Goal: Navigation & Orientation: Find specific page/section

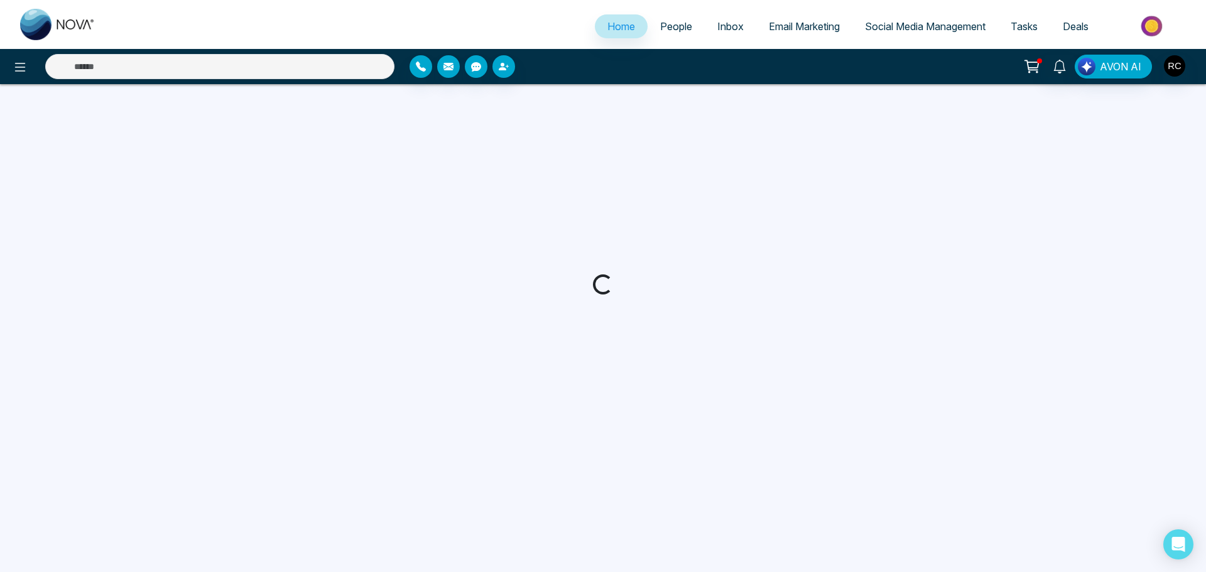
select select "*"
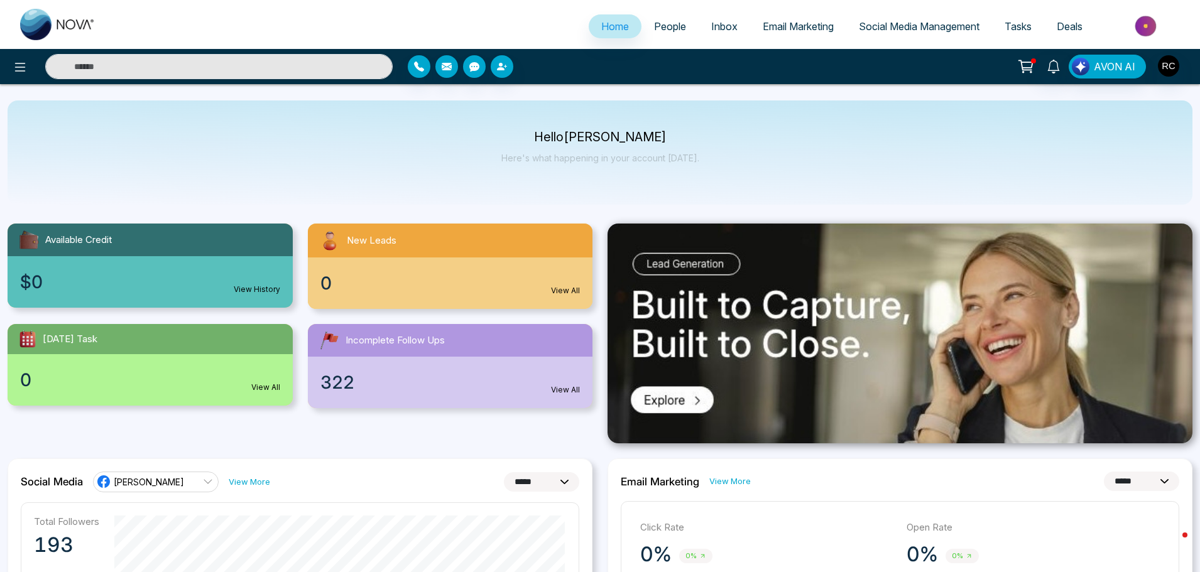
click at [712, 28] on span "Inbox" at bounding box center [724, 26] width 26 height 13
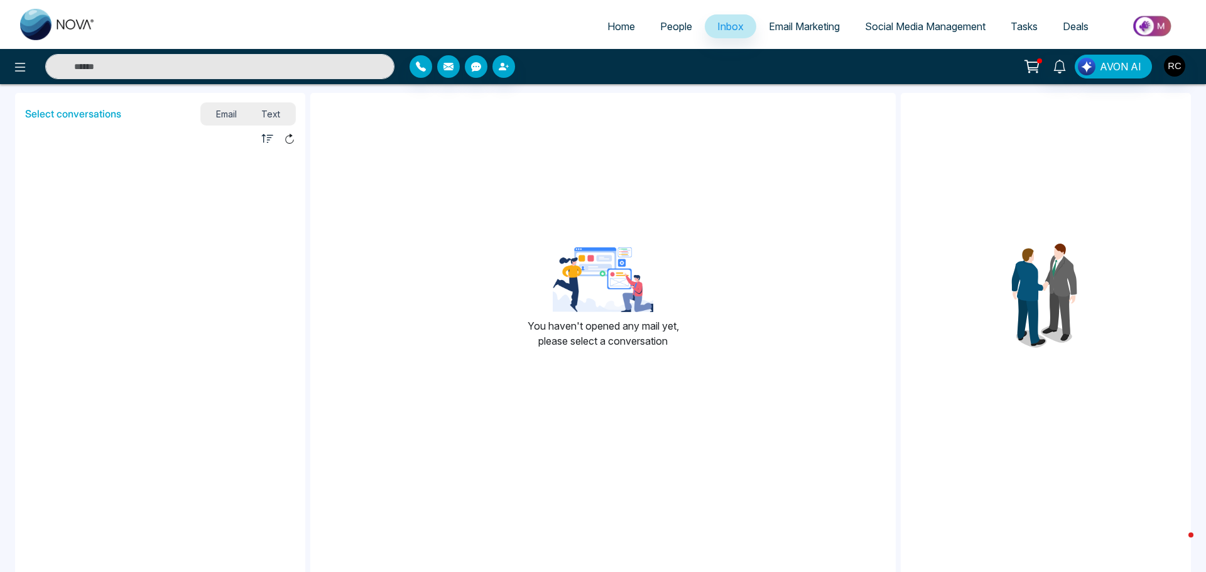
click at [804, 26] on span "Email Marketing" at bounding box center [804, 26] width 71 height 13
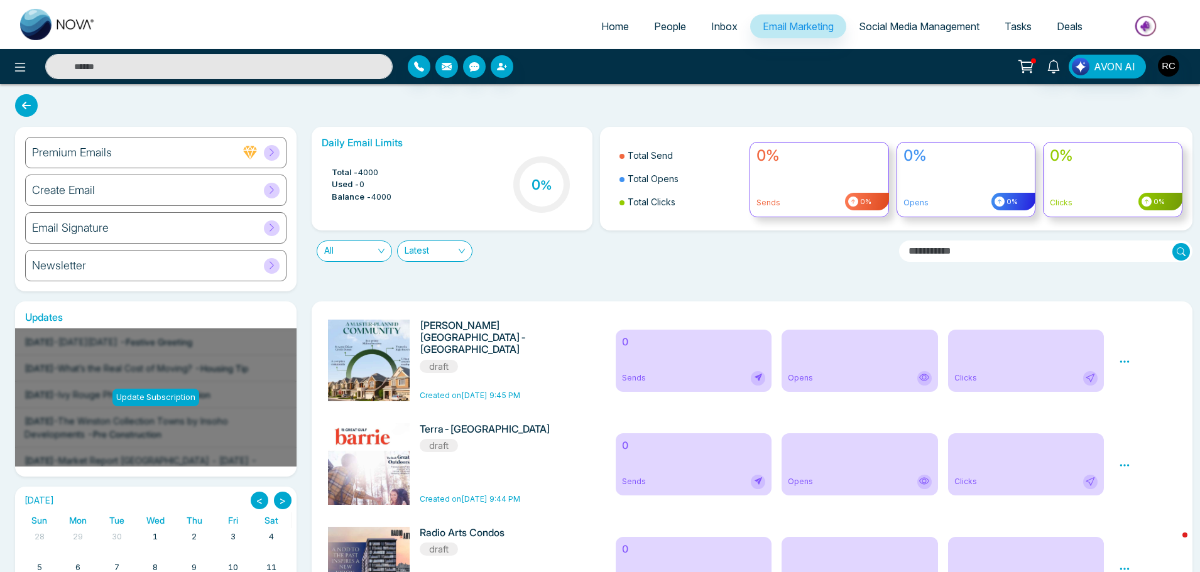
click at [910, 22] on span "Social Media Management" at bounding box center [919, 26] width 121 height 13
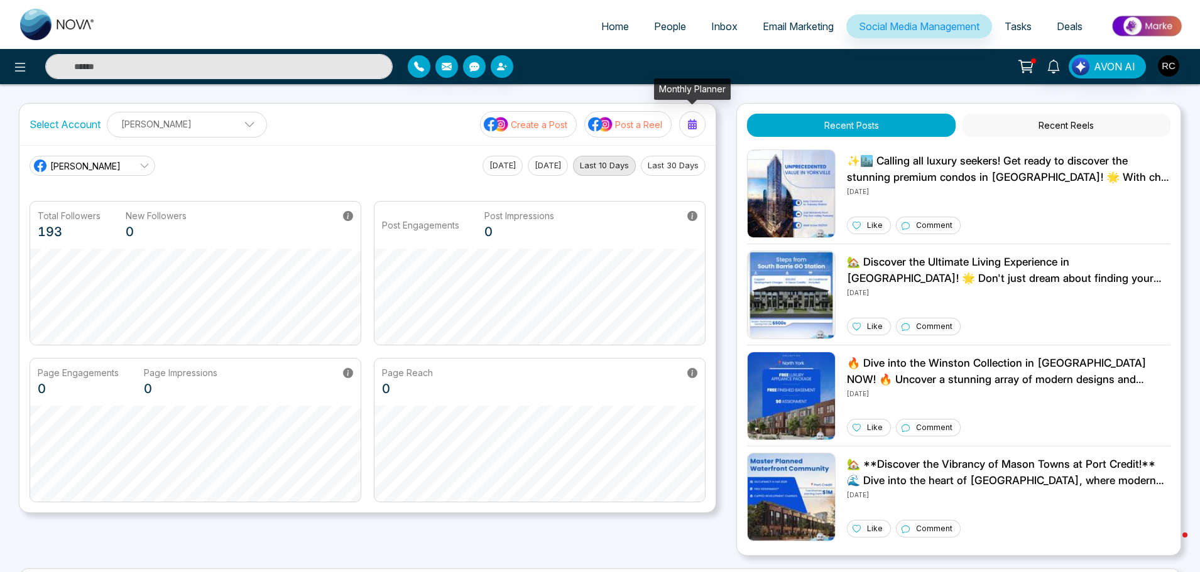
click at [691, 122] on icon at bounding box center [692, 124] width 9 height 10
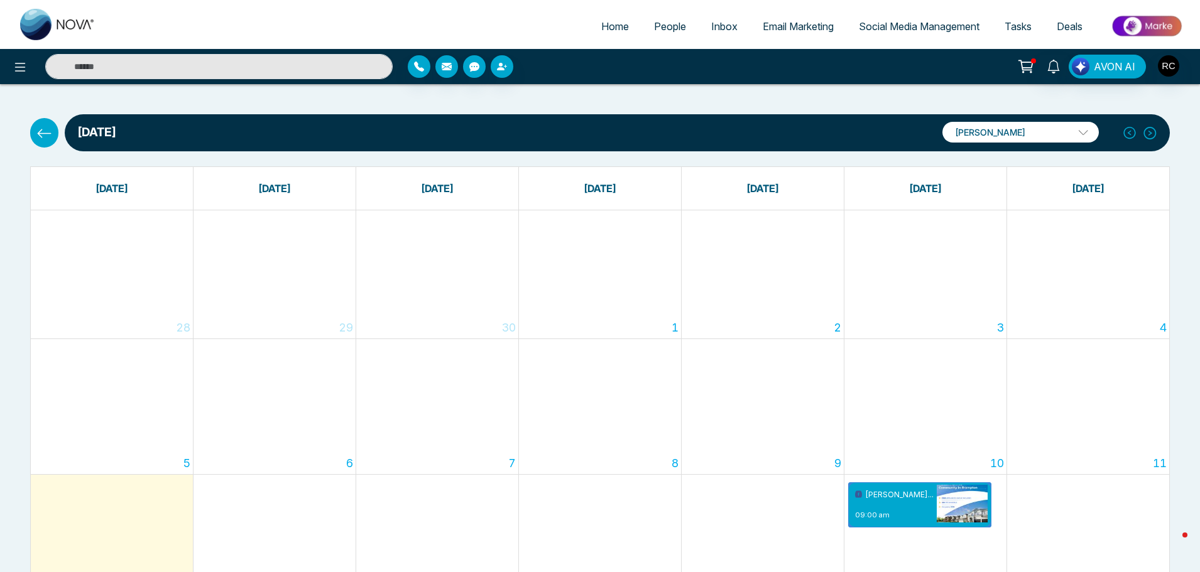
click at [50, 131] on icon at bounding box center [44, 134] width 16 height 16
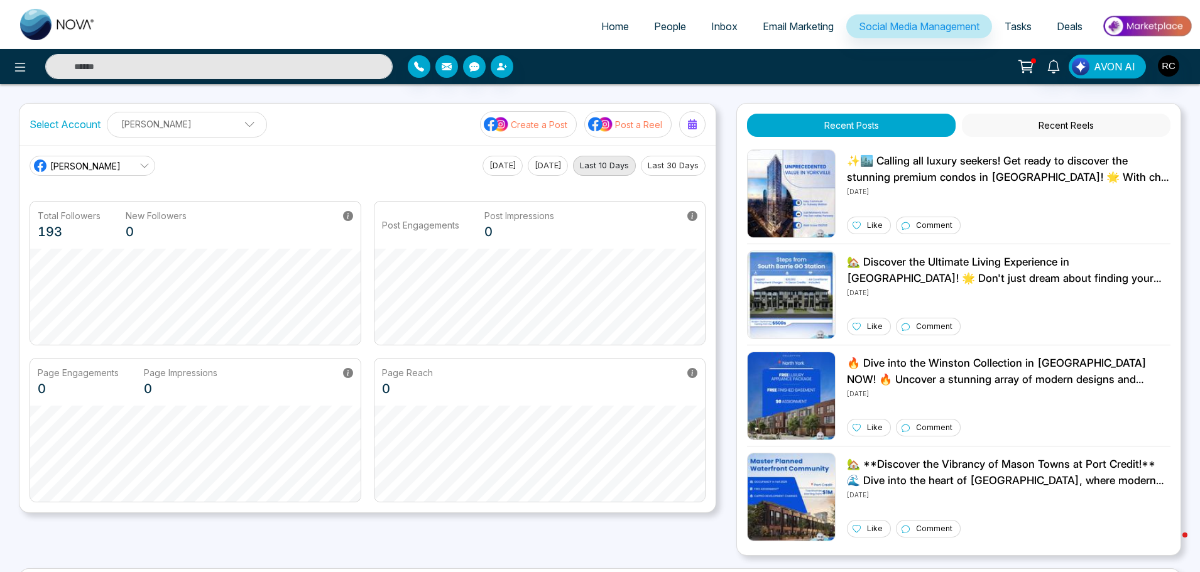
click at [687, 123] on icon at bounding box center [692, 124] width 10 height 10
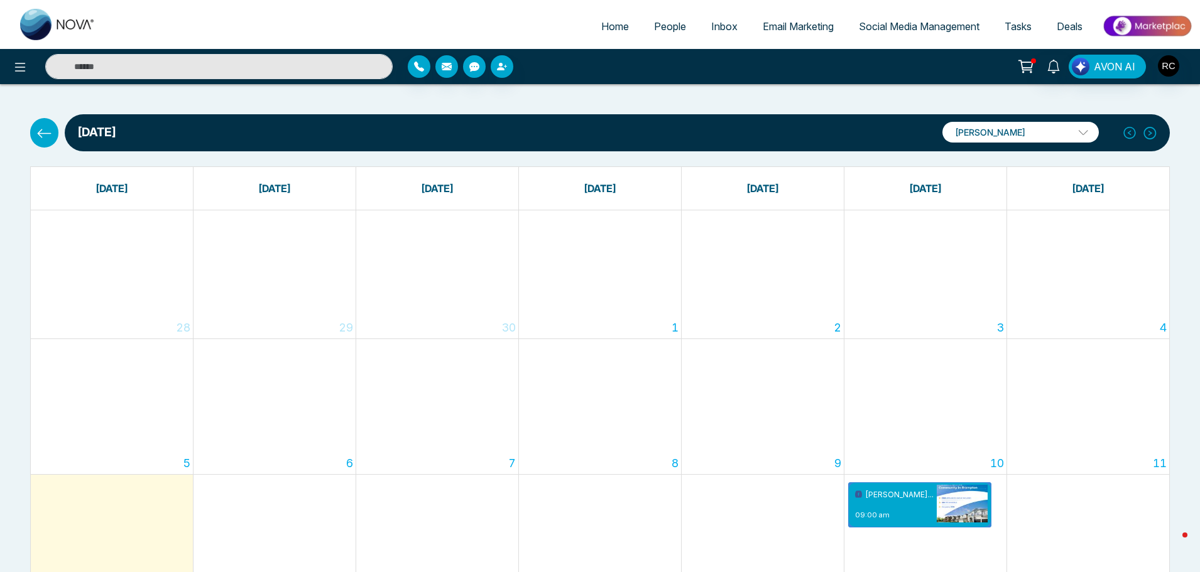
click at [1127, 133] on icon at bounding box center [1130, 133] width 14 height 19
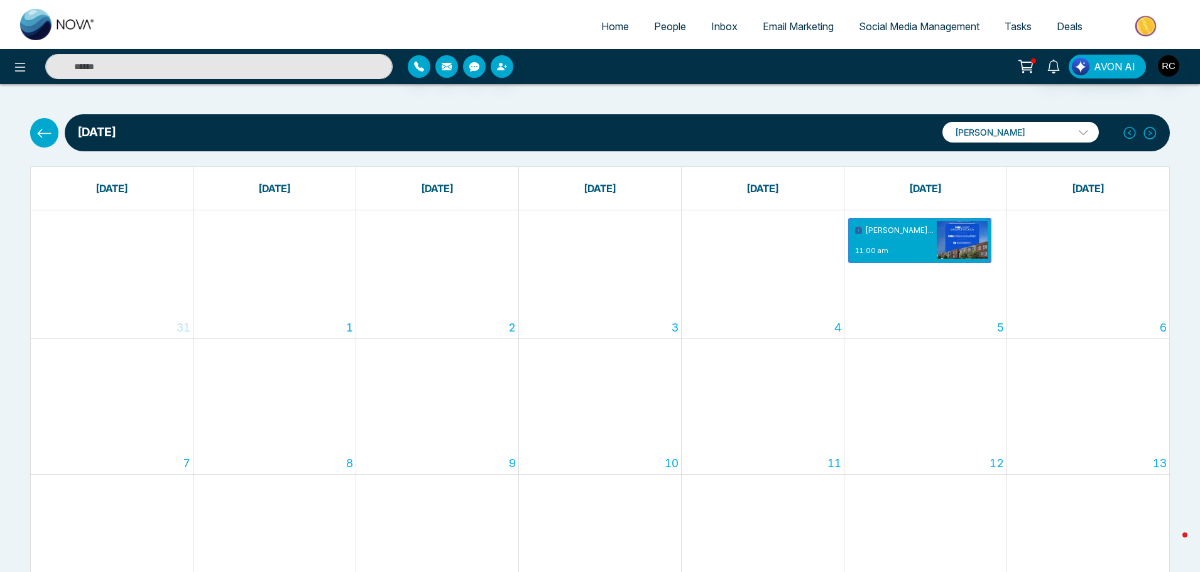
click at [1150, 129] on icon at bounding box center [1150, 133] width 14 height 19
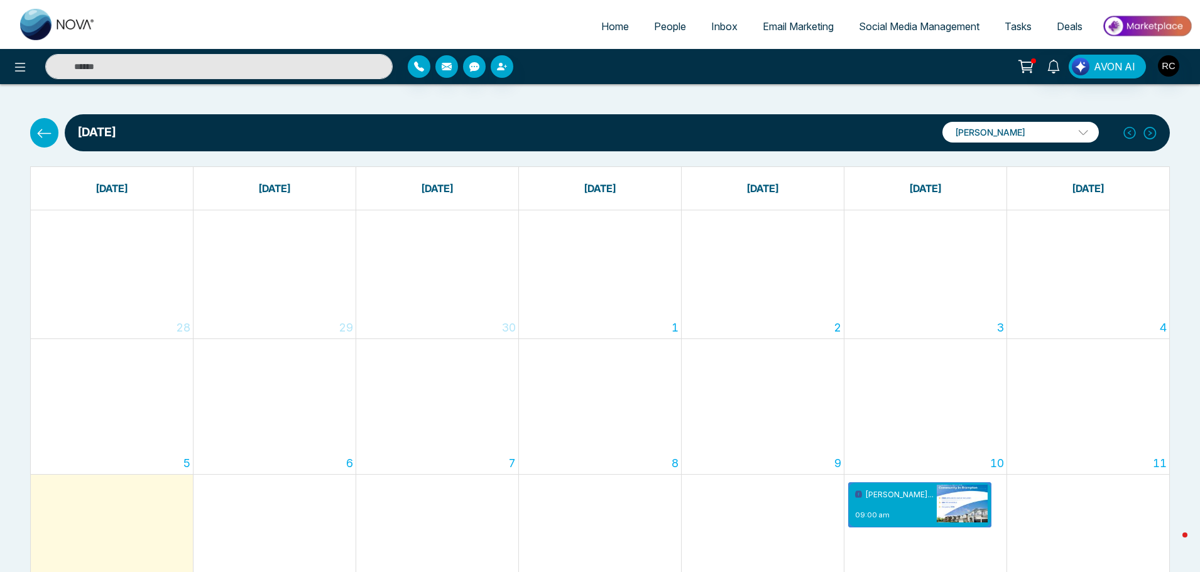
click at [786, 25] on span "Email Marketing" at bounding box center [798, 26] width 71 height 13
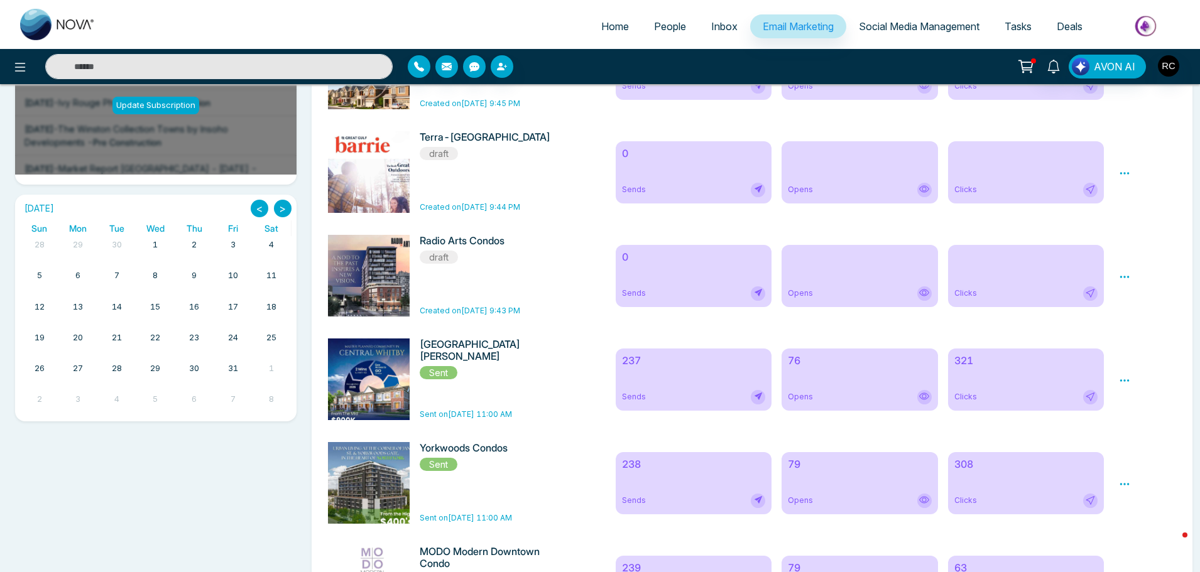
scroll to position [126, 0]
